Goal: Find specific page/section: Find specific page/section

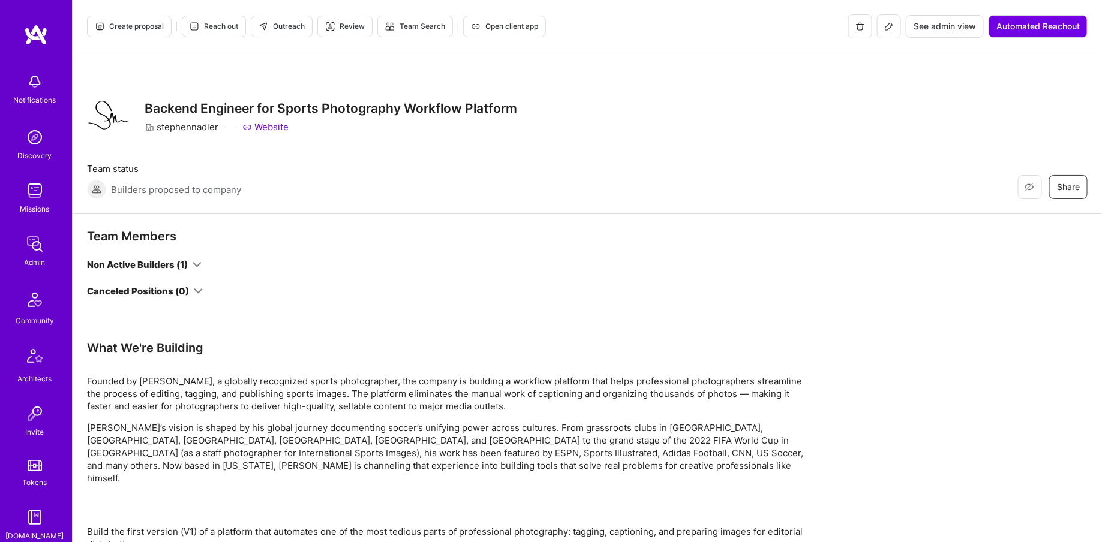
click at [38, 239] on img at bounding box center [35, 244] width 24 height 24
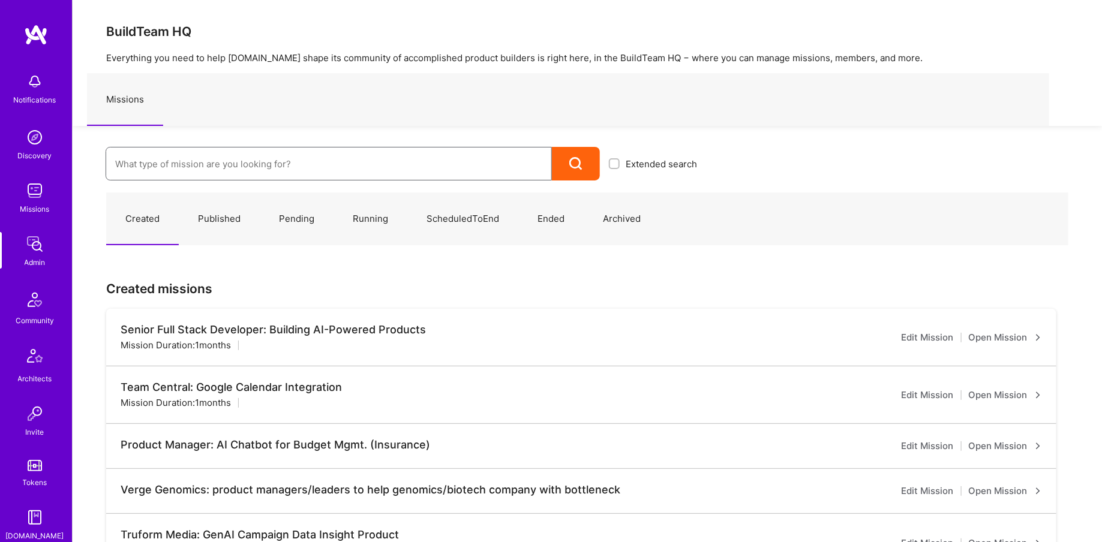
click at [186, 151] on input at bounding box center [328, 164] width 427 height 31
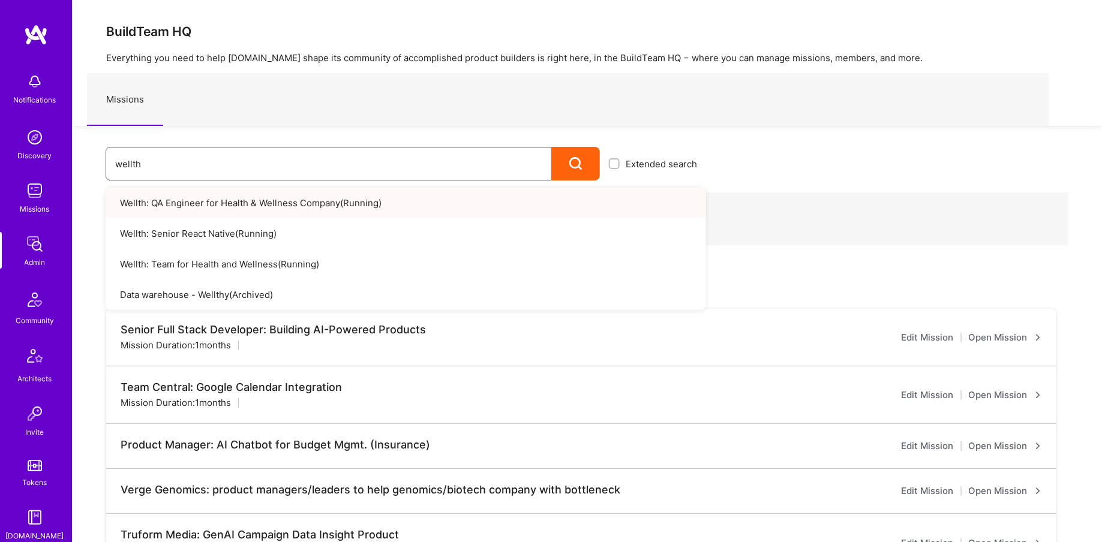
type input "wellth"
click at [211, 203] on link "Wellth: QA Engineer for Health & Wellness Company ( Running )" at bounding box center [406, 203] width 601 height 31
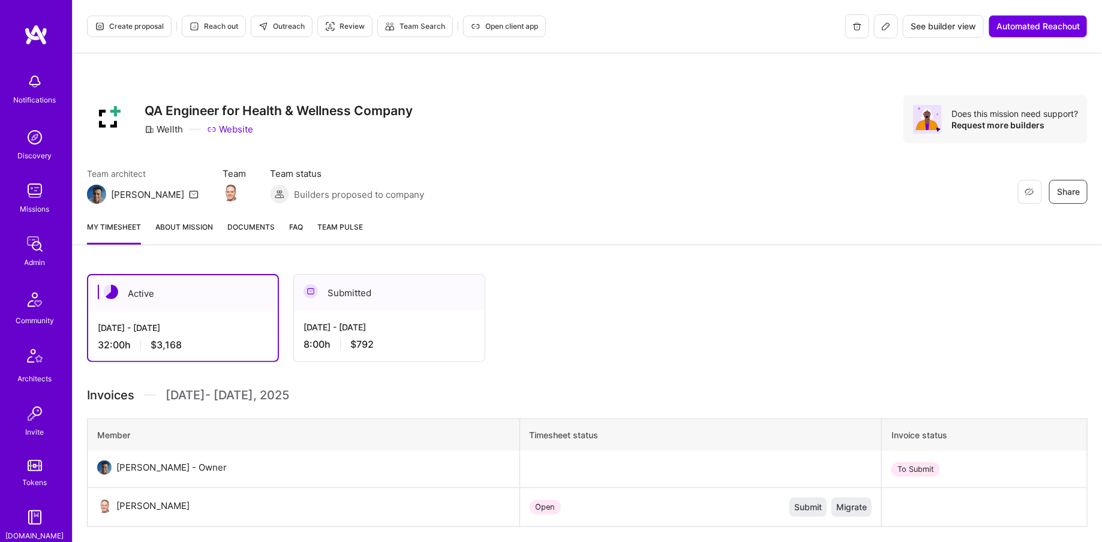
click at [41, 263] on div "Admin" at bounding box center [35, 262] width 21 height 13
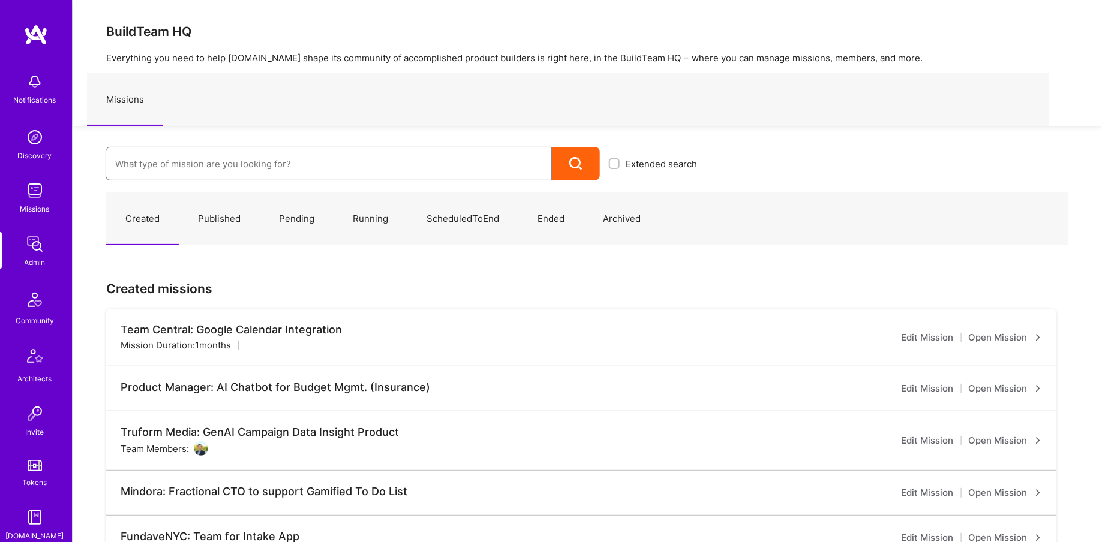
click at [261, 177] on input at bounding box center [328, 164] width 427 height 31
type input "e"
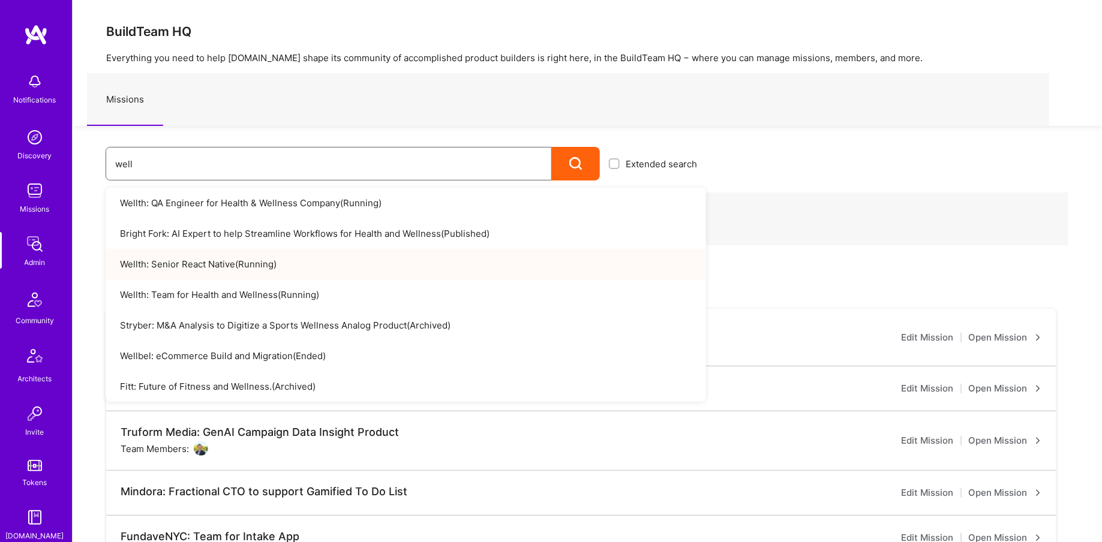
type input "well"
click at [241, 256] on link "Wellth: Senior React Native ( Running )" at bounding box center [406, 264] width 601 height 31
